Goal: Information Seeking & Learning: Learn about a topic

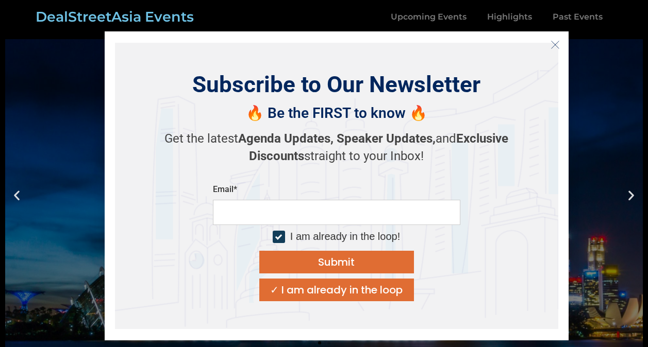
click at [549, 46] on button "Close" at bounding box center [555, 45] width 16 height 16
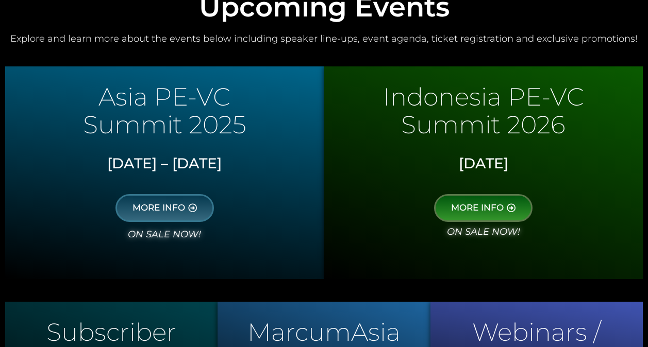
scroll to position [477, 0]
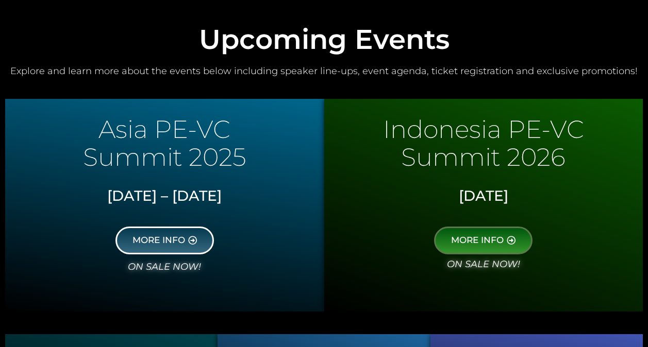
click at [202, 238] on link "MORE INFO" at bounding box center [164, 241] width 98 height 28
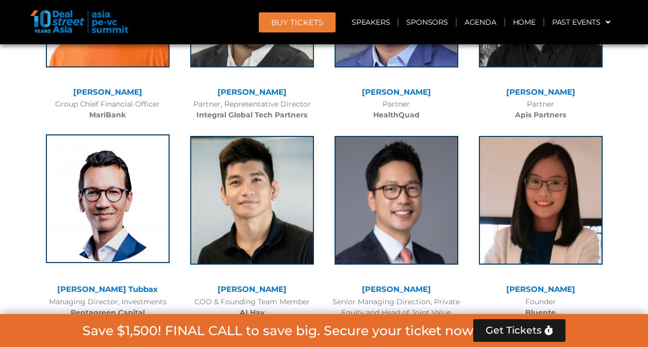
scroll to position [6347, 0]
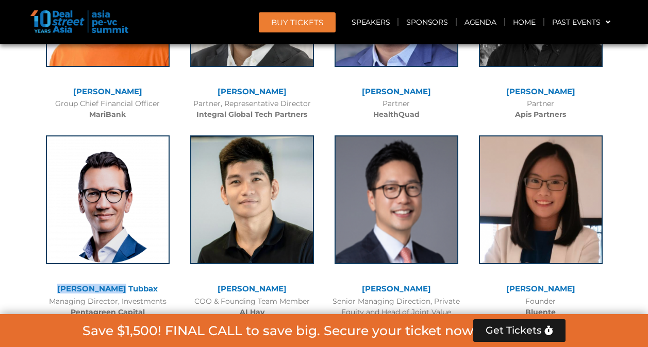
drag, startPoint x: 143, startPoint y: 233, endPoint x: 79, endPoint y: 234, distance: 63.9
click at [79, 285] on div "Valery Tubbax" at bounding box center [108, 289] width 134 height 9
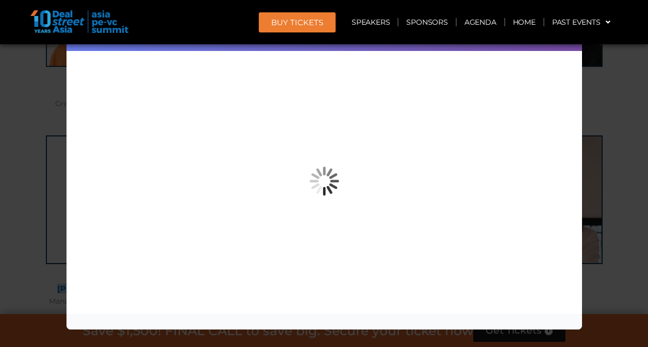
copy link "Valery Tubbax"
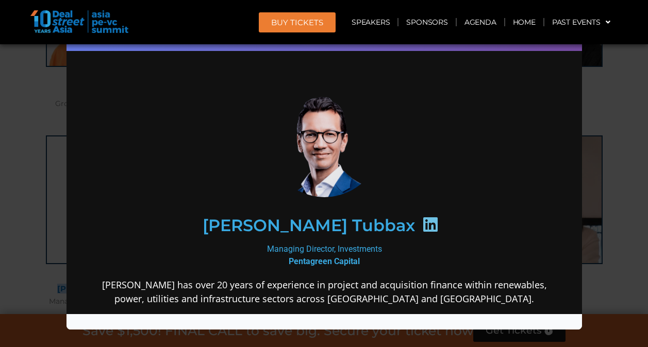
scroll to position [0, 0]
drag, startPoint x: 261, startPoint y: 249, endPoint x: 385, endPoint y: 243, distance: 123.9
click at [385, 243] on div "Managing Director, Investments Pentagreen Capital" at bounding box center [323, 255] width 445 height 25
copy div "Managing Director, Investments"
drag, startPoint x: 355, startPoint y: 256, endPoint x: 276, endPoint y: 258, distance: 78.9
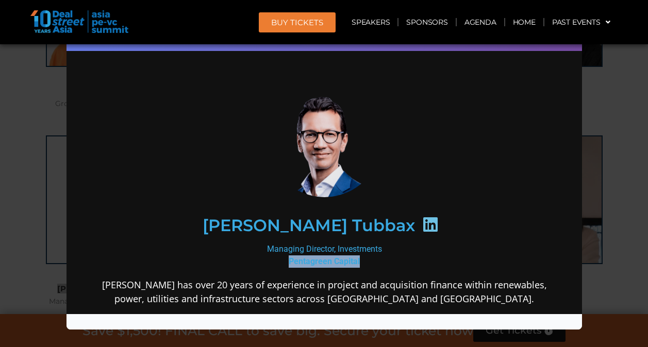
click at [276, 258] on div "Managing Director, Investments Pentagreen Capital" at bounding box center [323, 255] width 445 height 25
copy b "Pentagreen Capital"
click at [602, 103] on div "Speaker Profile ×" at bounding box center [324, 173] width 648 height 347
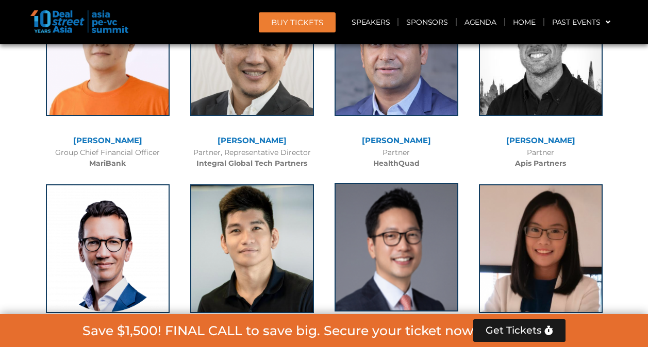
scroll to position [6521, 0]
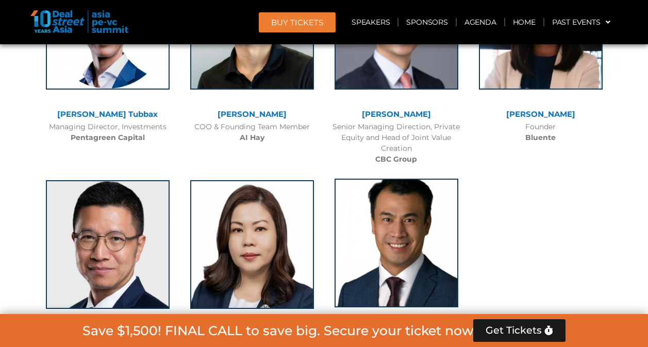
click at [383, 179] on img at bounding box center [396, 243] width 124 height 129
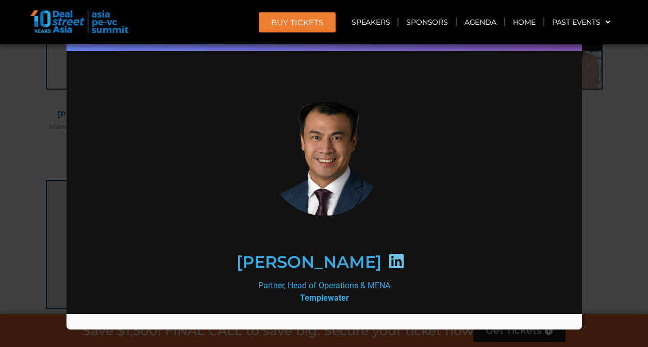
scroll to position [0, 0]
click at [608, 138] on div "Speaker Profile ×" at bounding box center [324, 173] width 648 height 347
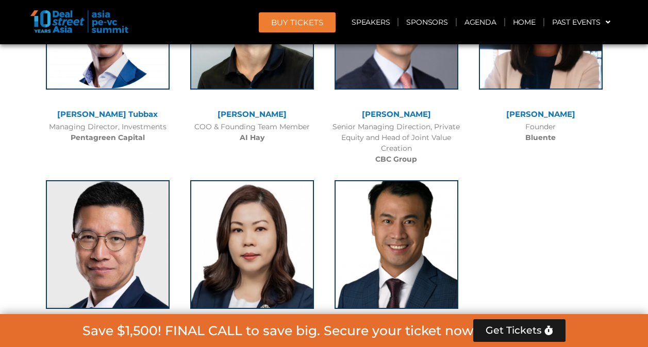
drag, startPoint x: 425, startPoint y: 281, endPoint x: 368, endPoint y: 285, distance: 56.8
click at [368, 330] on div "Michael Chou" at bounding box center [396, 334] width 134 height 9
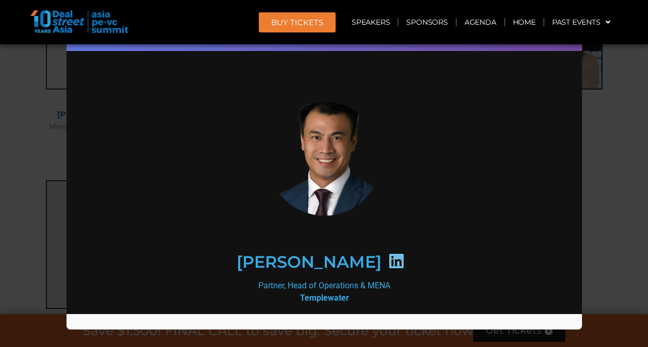
copy link "Michael Chou"
drag, startPoint x: 390, startPoint y: 286, endPoint x: 244, endPoint y: 284, distance: 145.4
click at [244, 284] on div "Partner, Head of Operations & MENA Templewater" at bounding box center [323, 291] width 445 height 25
copy div "Partner, Head of Operations & MENA"
drag, startPoint x: 348, startPoint y: 296, endPoint x: 285, endPoint y: 298, distance: 63.4
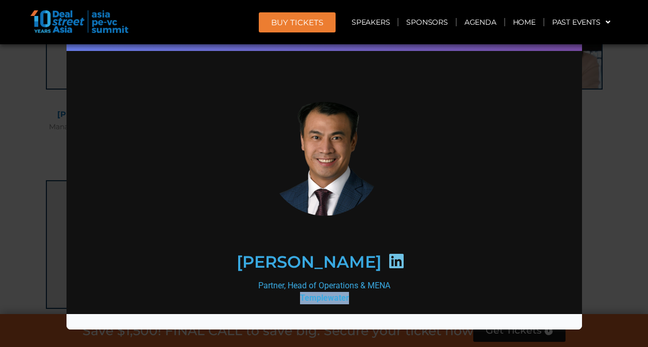
click at [285, 298] on div "Partner, Head of Operations & MENA Templewater" at bounding box center [323, 291] width 445 height 25
copy b "Templewater"
click at [590, 109] on div "Speaker Profile ×" at bounding box center [324, 173] width 648 height 347
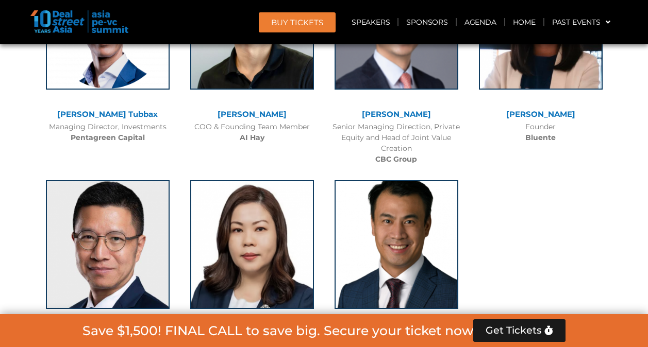
drag, startPoint x: 288, startPoint y: 279, endPoint x: 218, endPoint y: 279, distance: 69.6
click at [218, 330] on div "Michele Lee" at bounding box center [252, 334] width 134 height 9
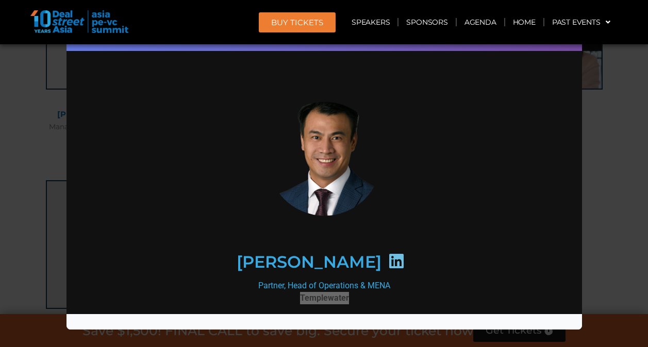
copy link "Michele Lee"
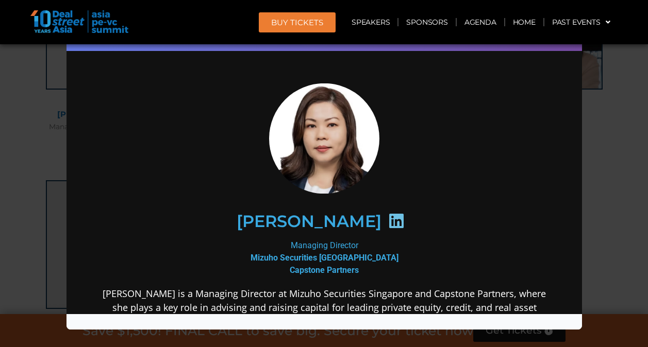
drag, startPoint x: 359, startPoint y: 244, endPoint x: 288, endPoint y: 243, distance: 71.1
click at [288, 243] on div "Managing Director Mizuho Securities Singapore Capstone Partners" at bounding box center [323, 257] width 445 height 37
copy div "Managing Director"
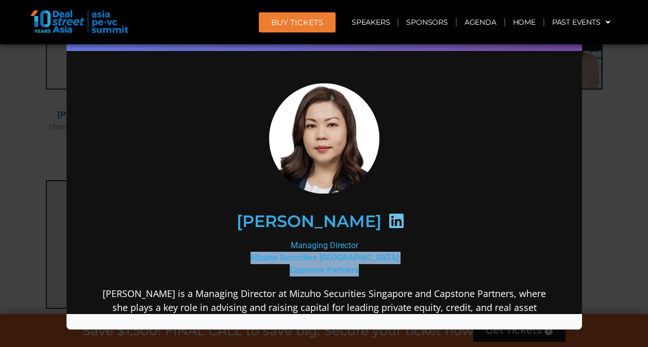
drag, startPoint x: 363, startPoint y: 268, endPoint x: 261, endPoint y: 250, distance: 103.5
click at [261, 250] on div "Managing Director Mizuho Securities Singapore Capstone Partners" at bounding box center [323, 257] width 445 height 37
copy div "Mizuho Securities Singapore Capstone Partners"
click at [617, 100] on div "Speaker Profile ×" at bounding box center [324, 173] width 648 height 347
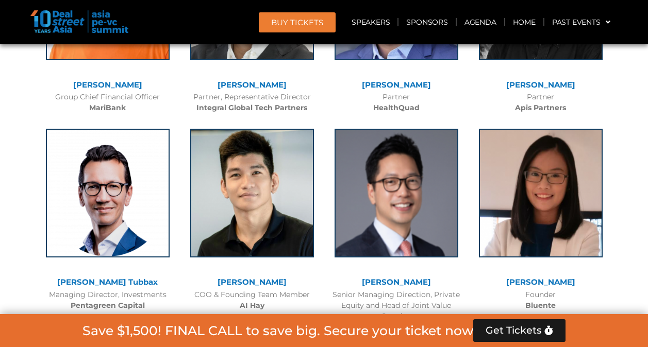
scroll to position [6353, 0]
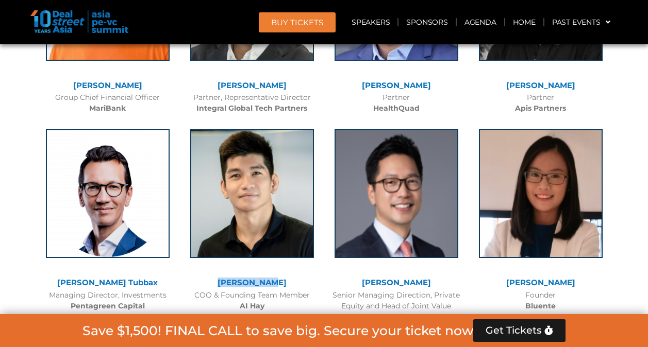
drag, startPoint x: 281, startPoint y: 228, endPoint x: 232, endPoint y: 216, distance: 50.3
click at [232, 216] on div "Hiep Nguyen COO & Founding Team Member AI Hay" at bounding box center [252, 218] width 144 height 198
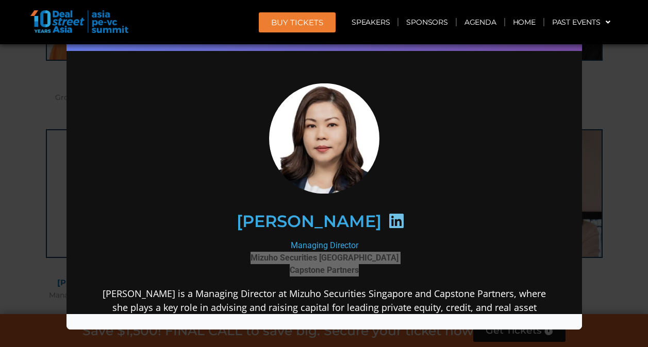
copy div "Hiep Nguyen"
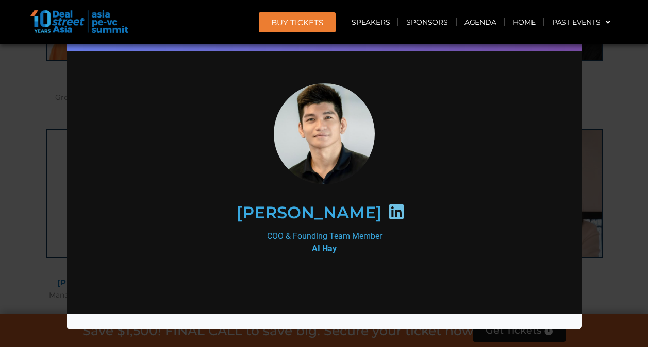
scroll to position [0, 0]
drag, startPoint x: 263, startPoint y: 236, endPoint x: 379, endPoint y: 237, distance: 116.5
click at [379, 237] on div "COO & Founding Team Member AI Hay" at bounding box center [323, 242] width 445 height 25
drag, startPoint x: 339, startPoint y: 246, endPoint x: 282, endPoint y: 248, distance: 57.2
click at [282, 248] on div "COO & Founding Team Member AI Hay" at bounding box center [323, 242] width 445 height 25
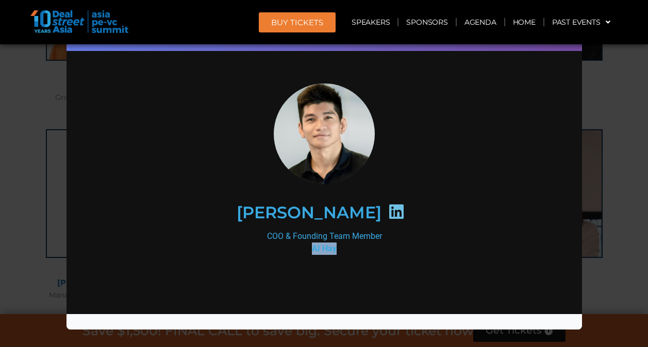
click at [623, 110] on div "Speaker Profile ×" at bounding box center [324, 173] width 648 height 347
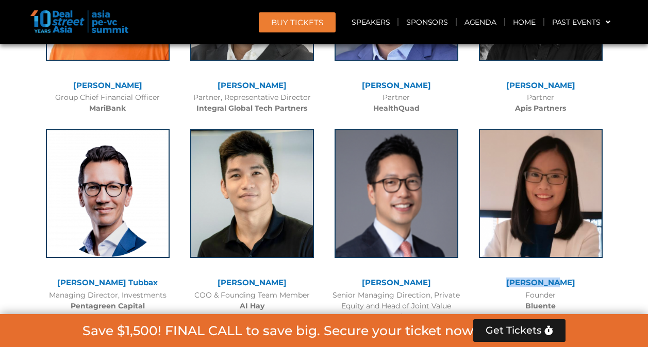
drag, startPoint x: 571, startPoint y: 230, endPoint x: 513, endPoint y: 222, distance: 58.3
click at [513, 222] on div "Daphne Tay Founder Bluente" at bounding box center [541, 218] width 144 height 198
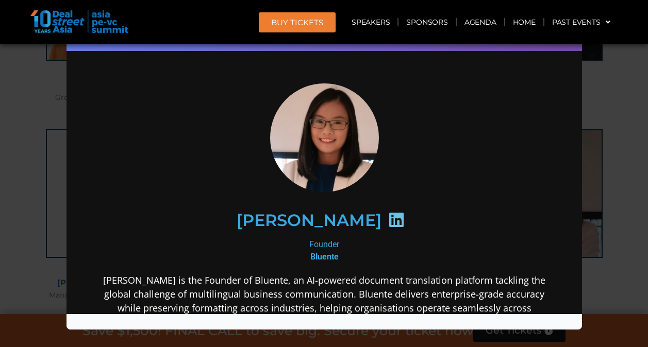
drag, startPoint x: 336, startPoint y: 241, endPoint x: 303, endPoint y: 243, distance: 33.1
click at [303, 243] on div "Founder Bluente" at bounding box center [323, 250] width 445 height 25
drag, startPoint x: 335, startPoint y: 256, endPoint x: 300, endPoint y: 252, distance: 35.4
click at [300, 252] on div "Founder Bluente" at bounding box center [323, 250] width 445 height 25
click at [611, 189] on div "Speaker Profile ×" at bounding box center [324, 173] width 648 height 347
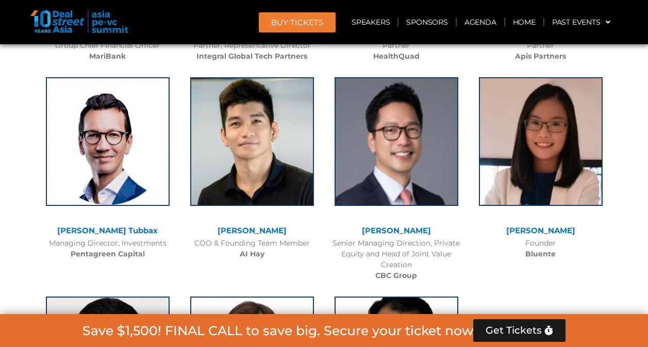
scroll to position [6327, 0]
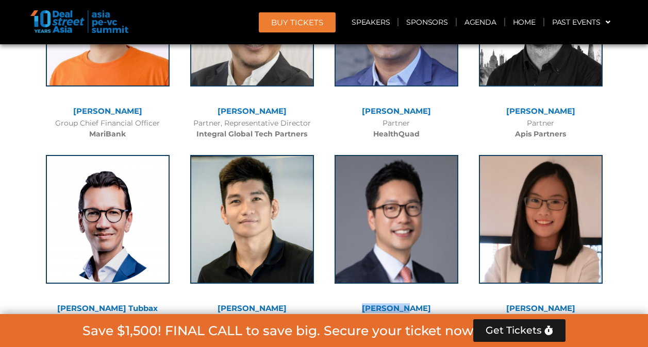
drag, startPoint x: 418, startPoint y: 253, endPoint x: 375, endPoint y: 258, distance: 43.5
click at [375, 305] on div "Billy Cho" at bounding box center [396, 309] width 134 height 9
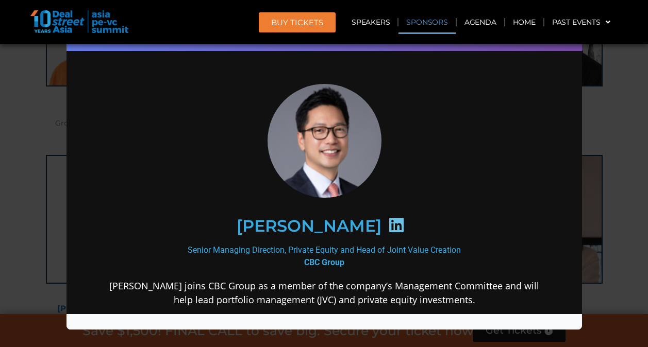
scroll to position [0, 0]
drag, startPoint x: 461, startPoint y: 247, endPoint x: 176, endPoint y: 248, distance: 285.0
click at [176, 248] on div "Senior Managing Direction, Private Equity and Head of Joint Value Creation CBC …" at bounding box center [323, 256] width 445 height 25
